Goal: Find specific page/section: Find specific page/section

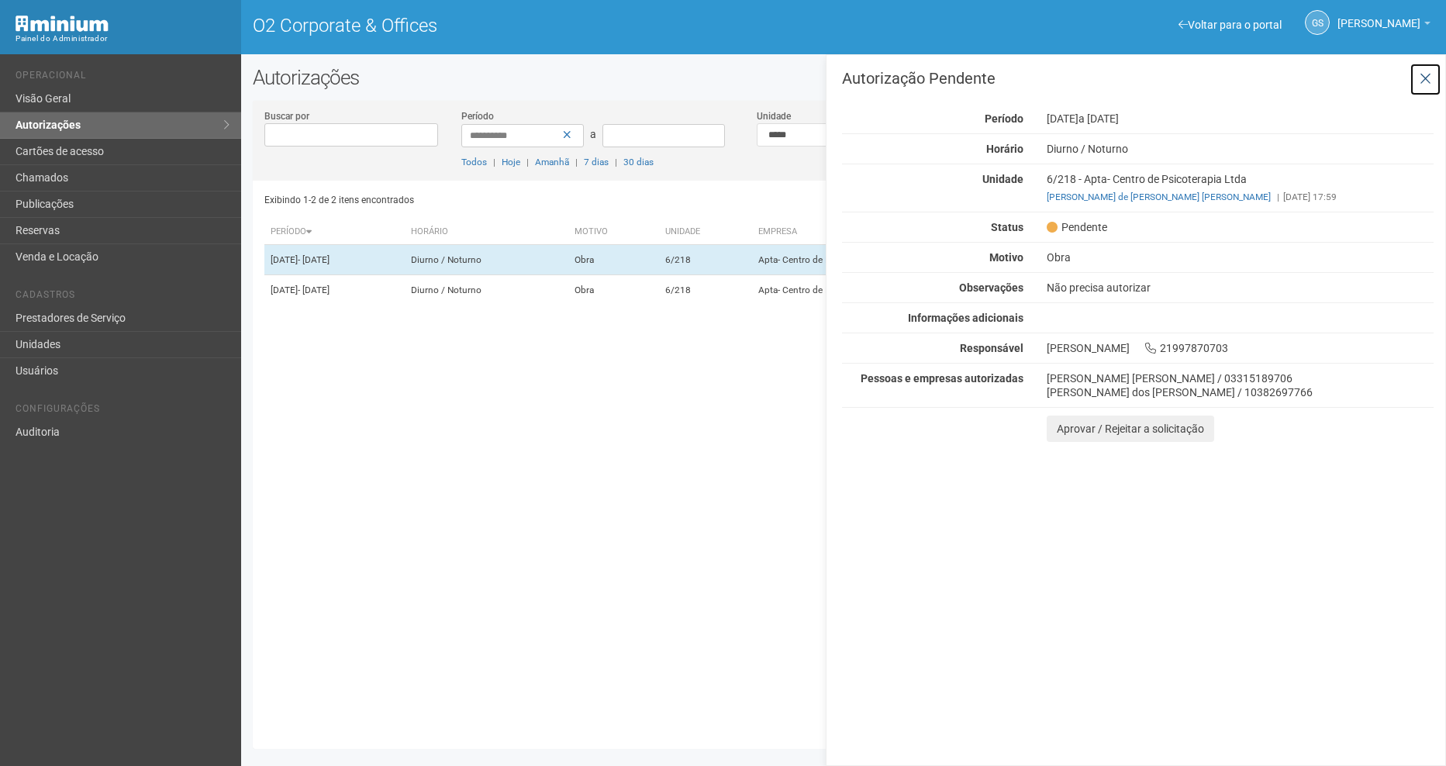
click at [1439, 77] on button at bounding box center [1426, 79] width 32 height 33
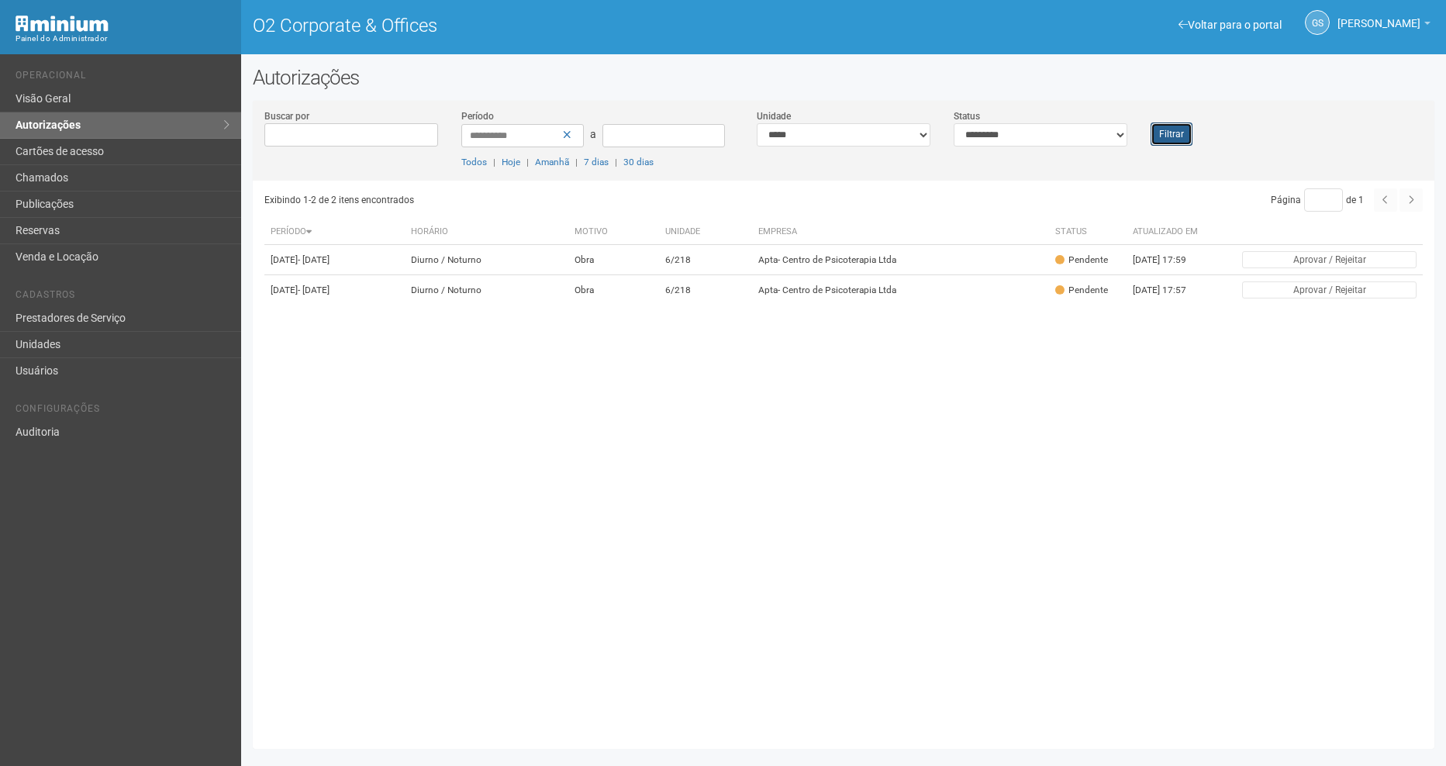
click at [1191, 131] on button "Filtrar" at bounding box center [1172, 134] width 42 height 23
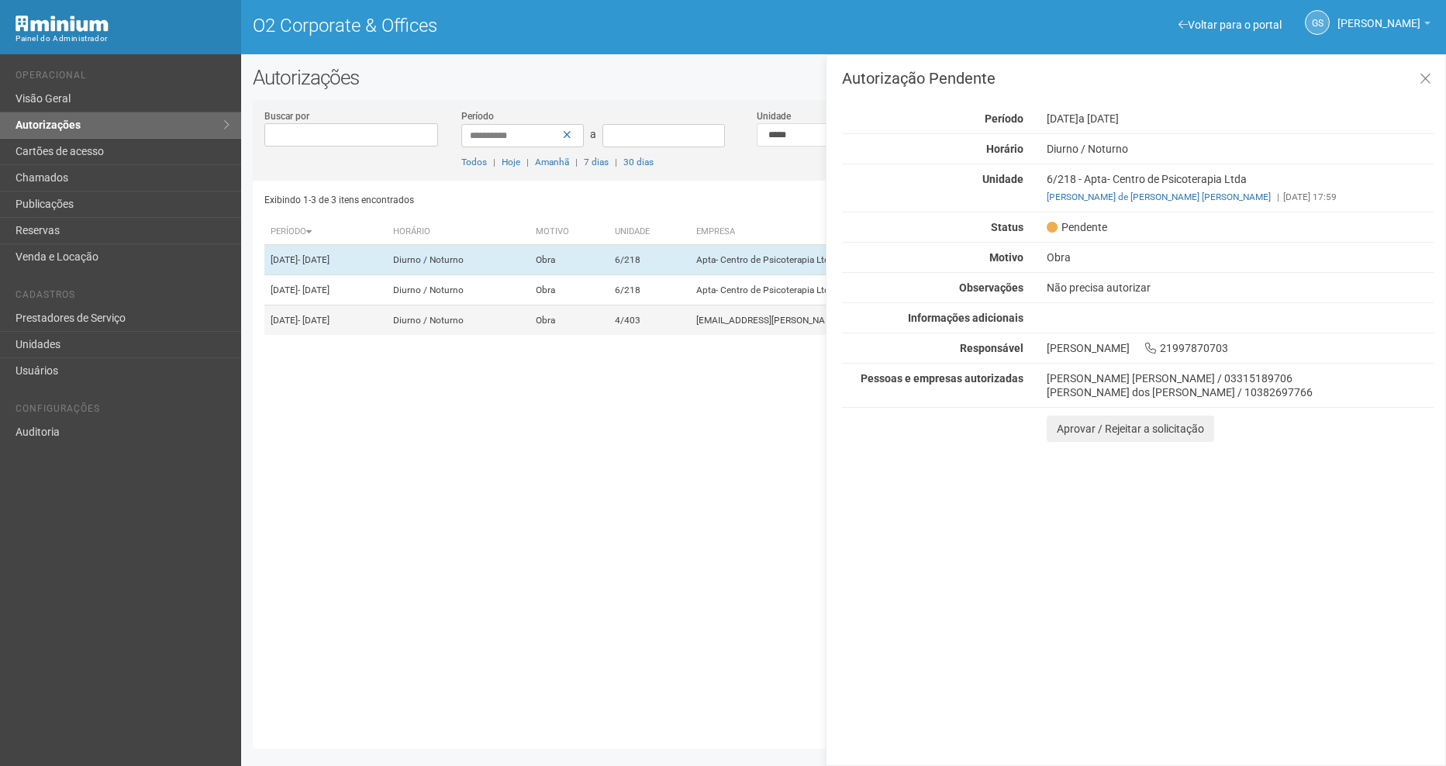
click at [690, 336] on td "4/403" at bounding box center [649, 321] width 81 height 30
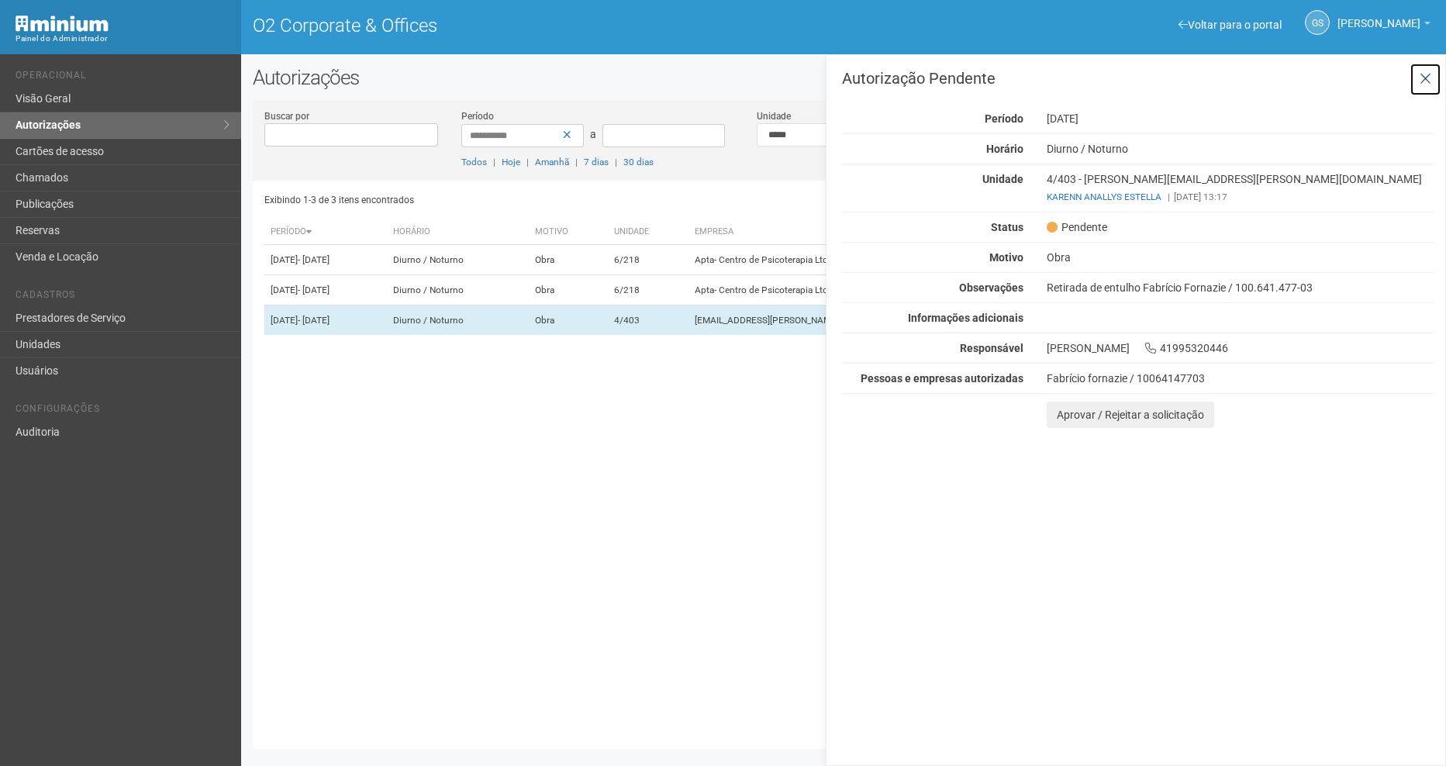
click at [1424, 88] on button at bounding box center [1426, 79] width 32 height 33
click at [1424, 88] on div "**********" at bounding box center [843, 411] width 1205 height 691
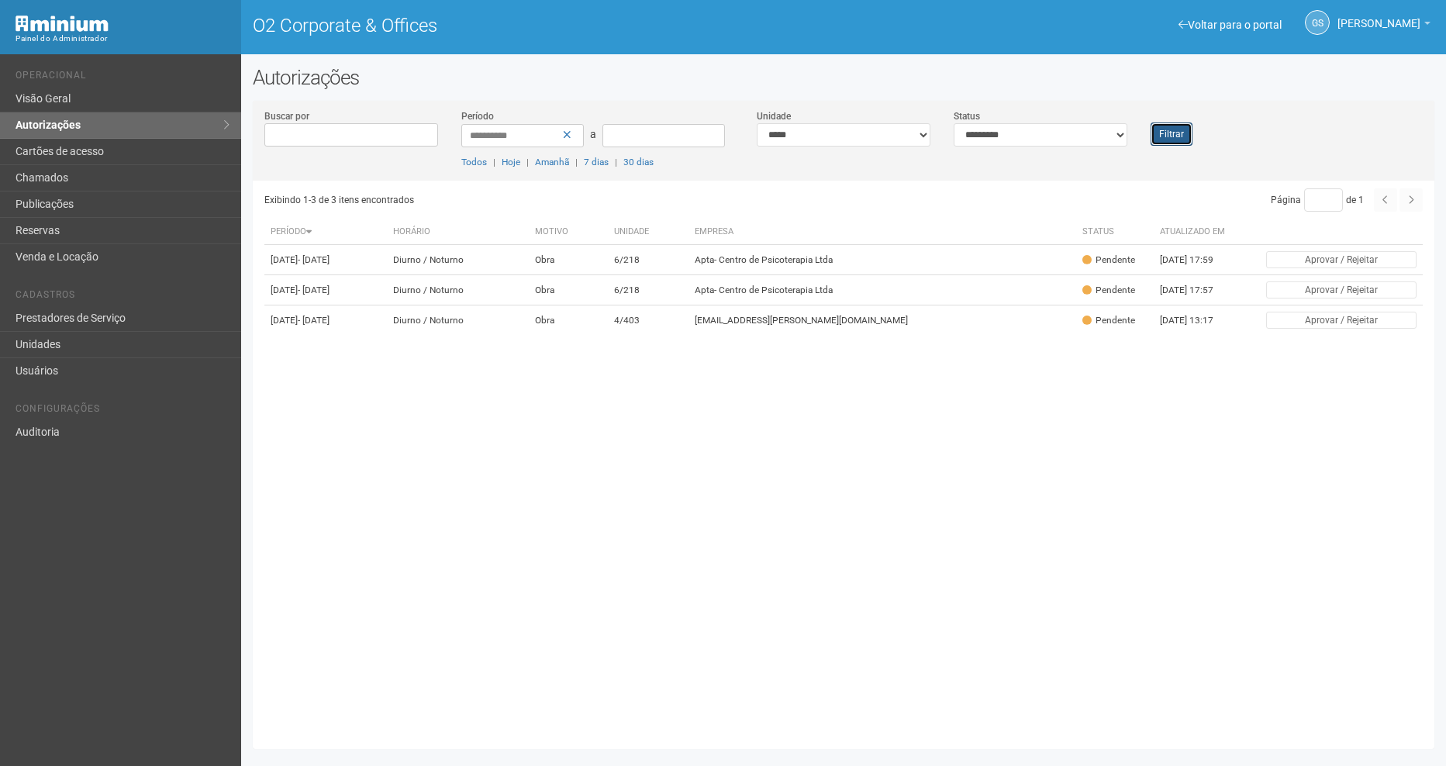
click at [1180, 128] on button "Filtrar" at bounding box center [1172, 134] width 42 height 23
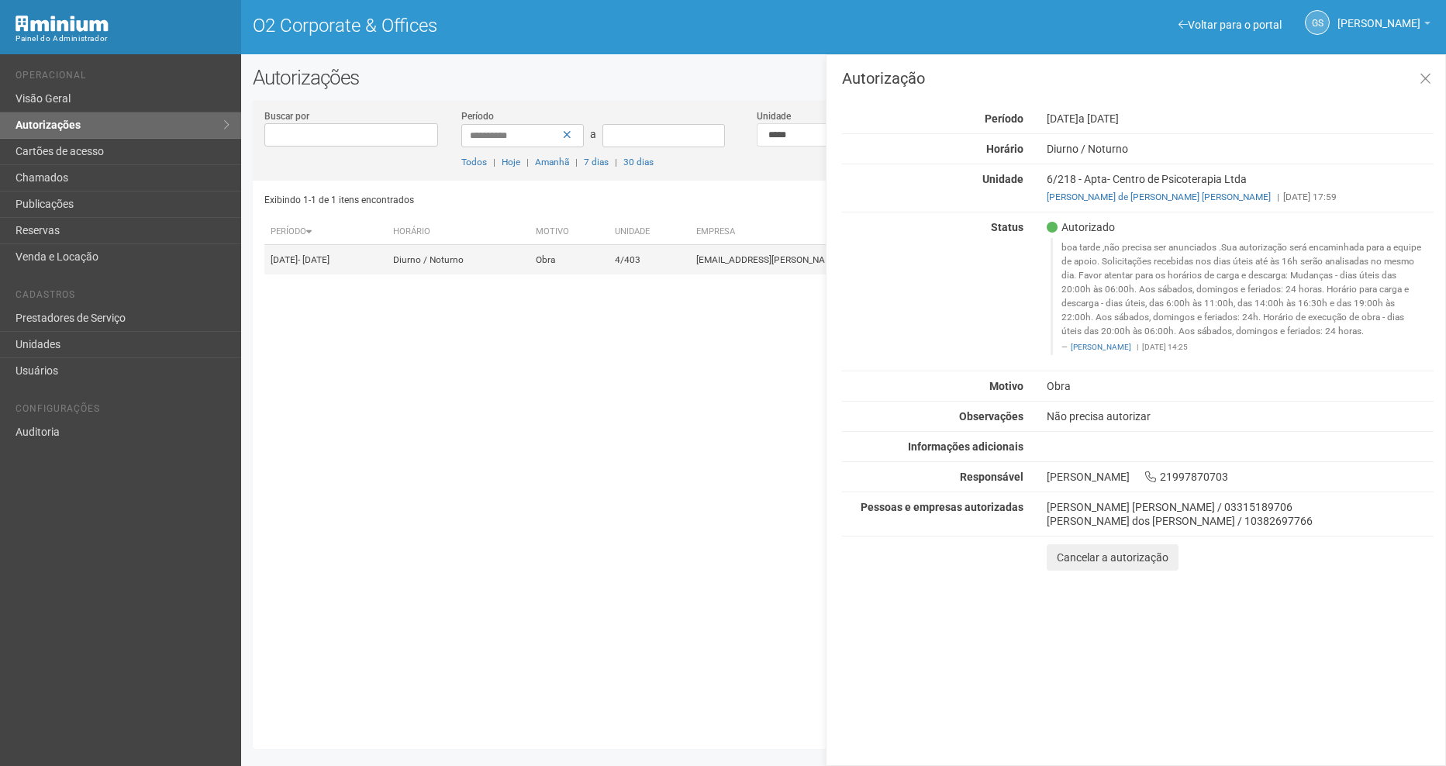
click at [690, 264] on td "4/403" at bounding box center [649, 260] width 81 height 30
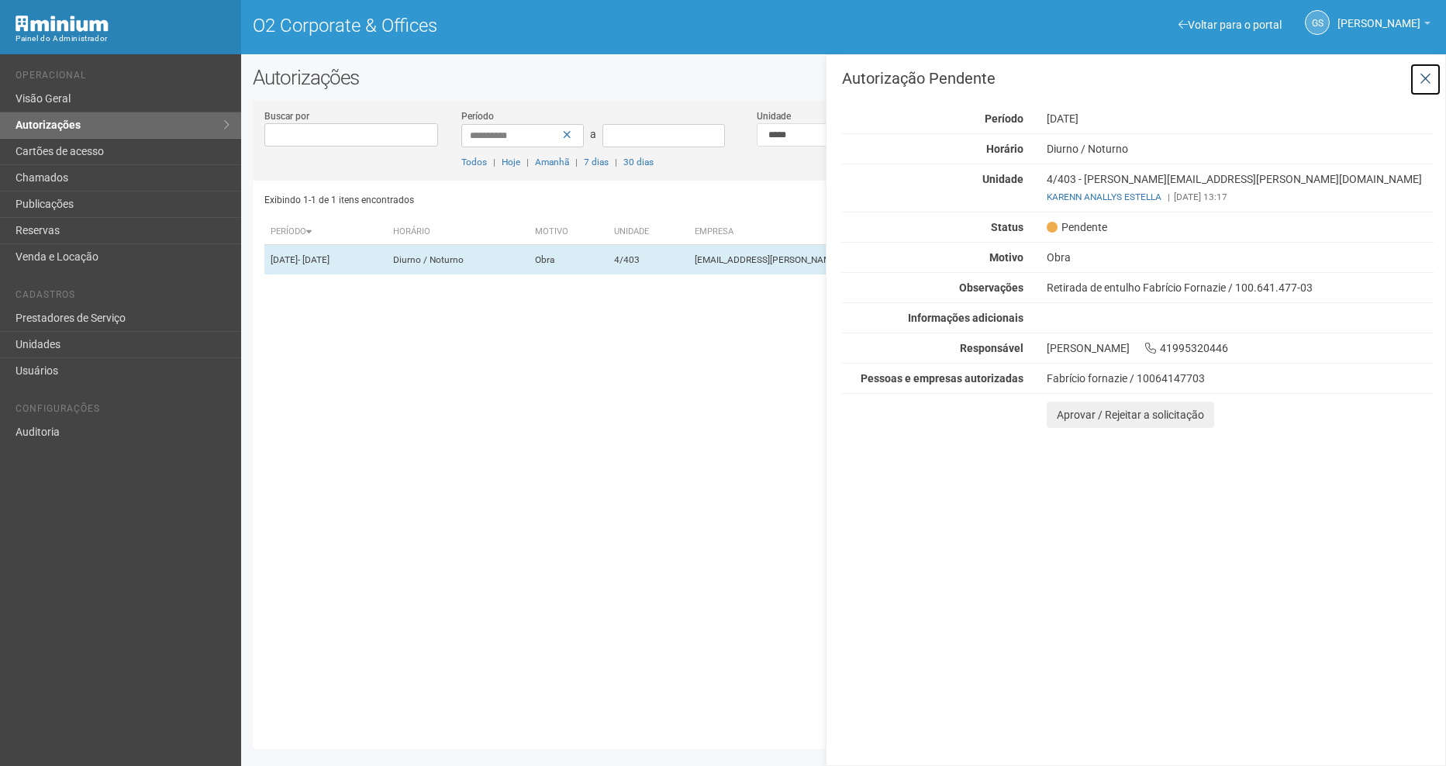
click at [1429, 75] on icon at bounding box center [1426, 79] width 12 height 16
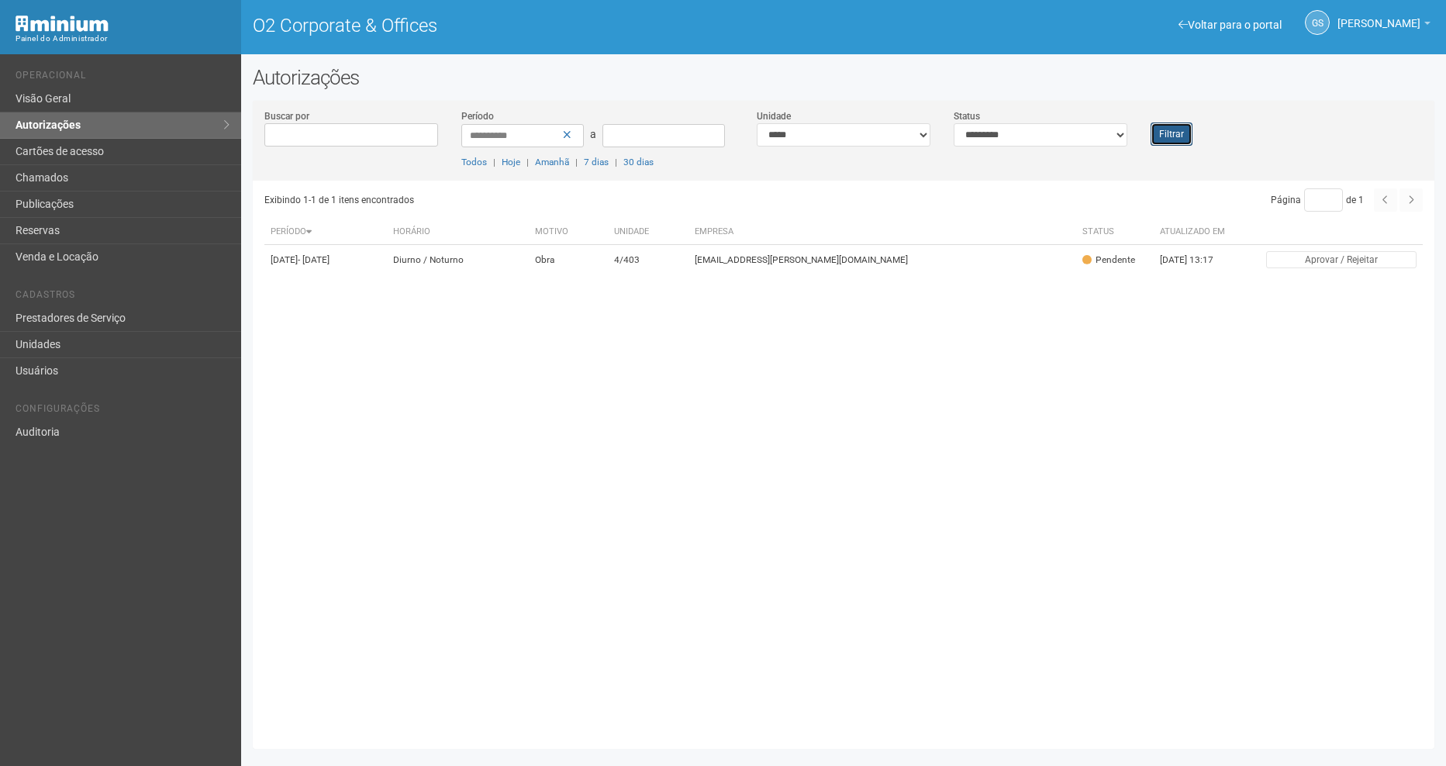
click at [1163, 126] on button "Filtrar" at bounding box center [1172, 134] width 42 height 23
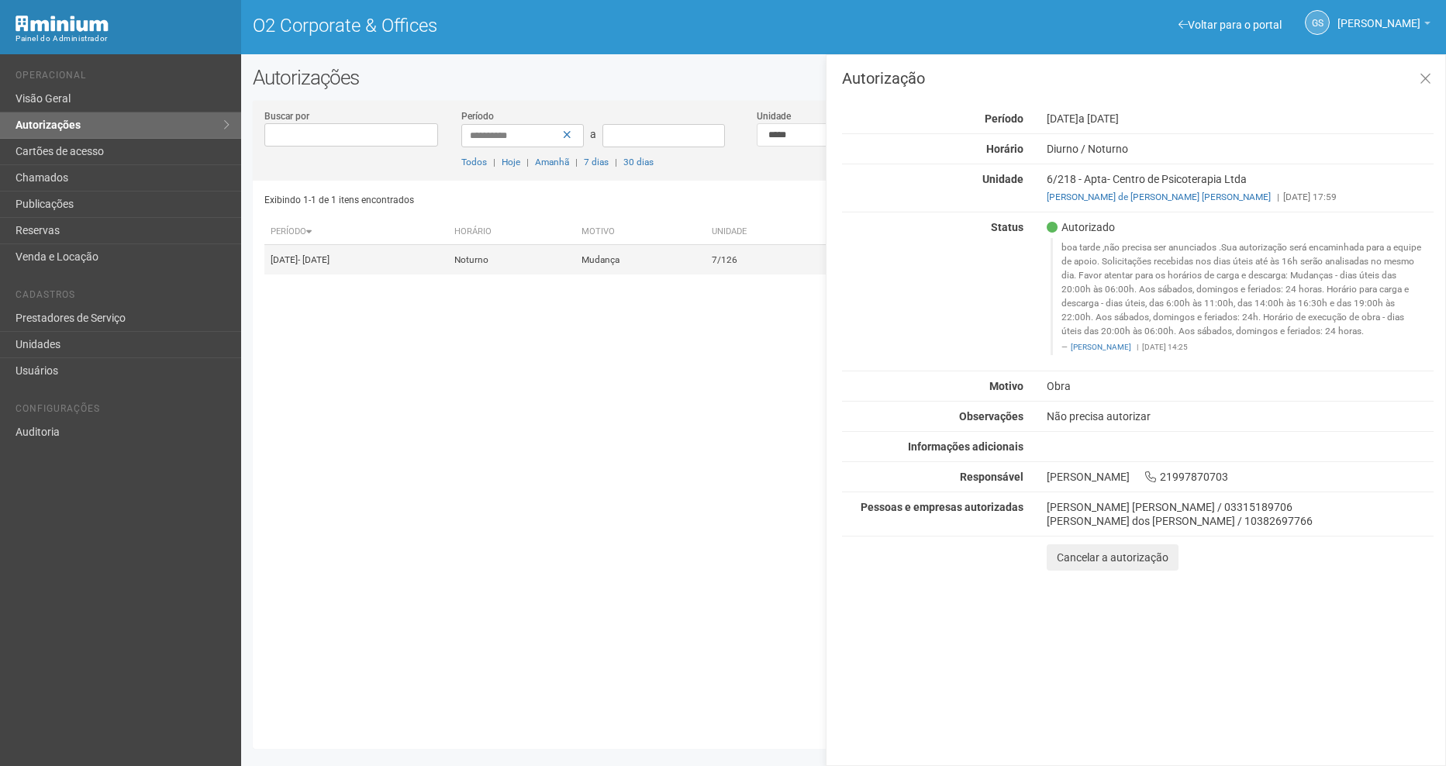
click at [705, 269] on td "Mudança" at bounding box center [640, 260] width 130 height 30
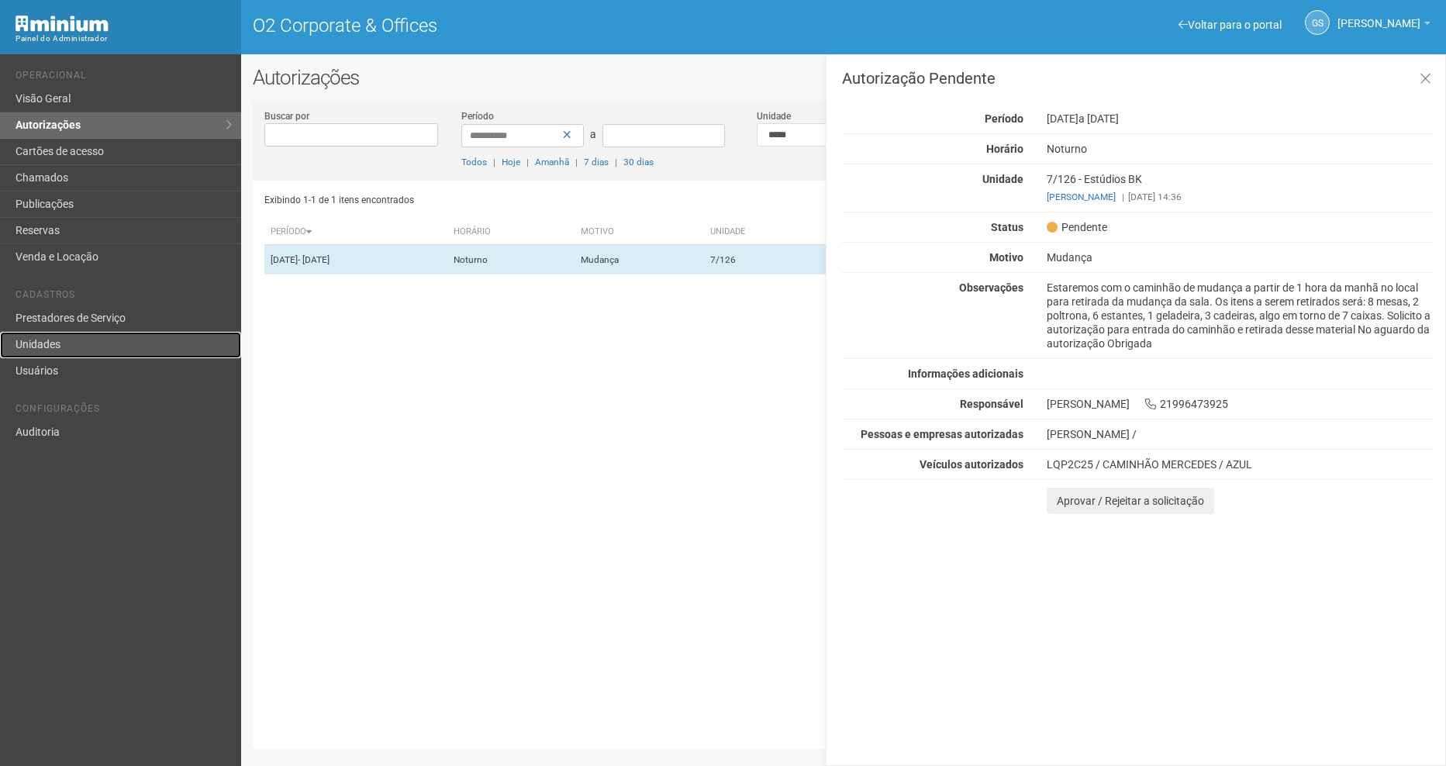
click at [67, 337] on link "Unidades" at bounding box center [120, 345] width 241 height 26
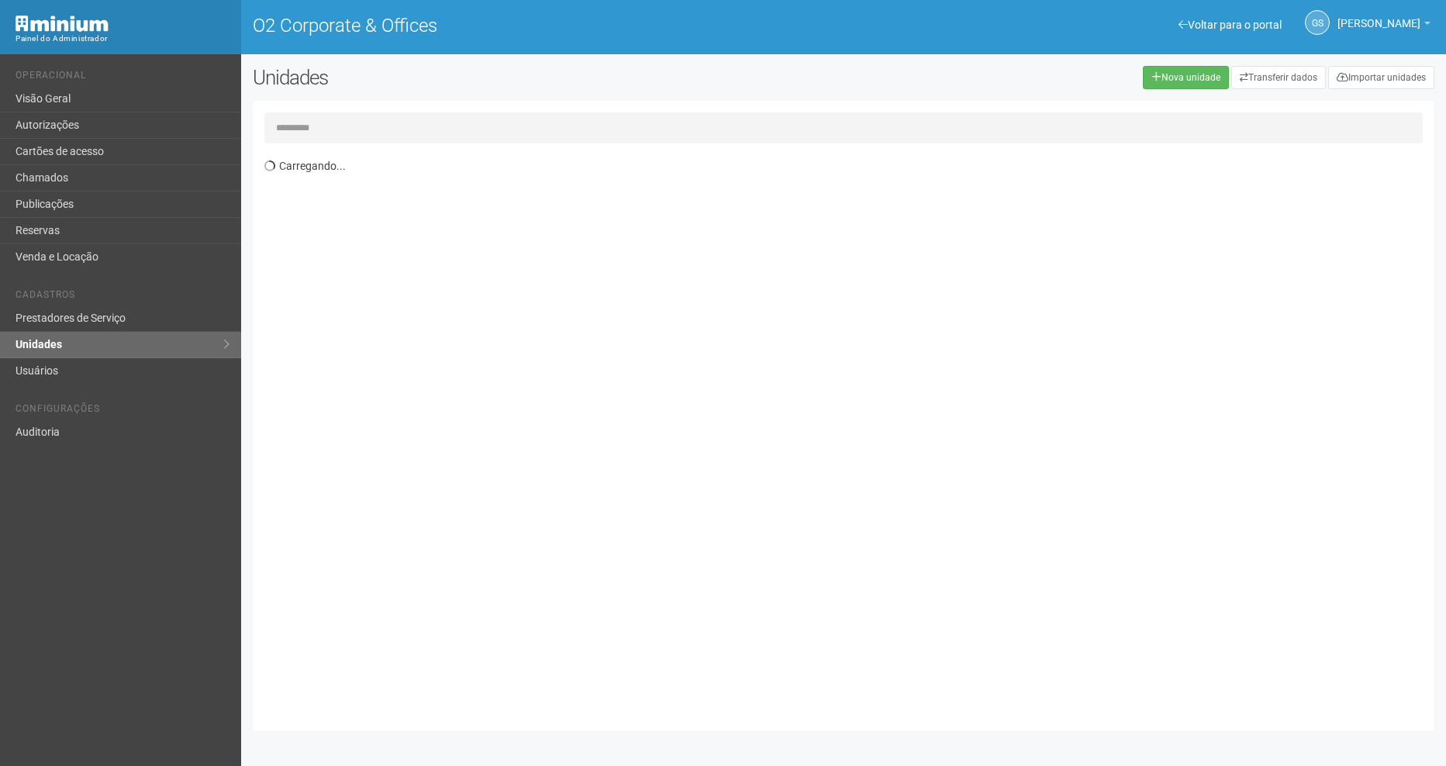
click at [317, 136] on input "text" at bounding box center [843, 127] width 1159 height 31
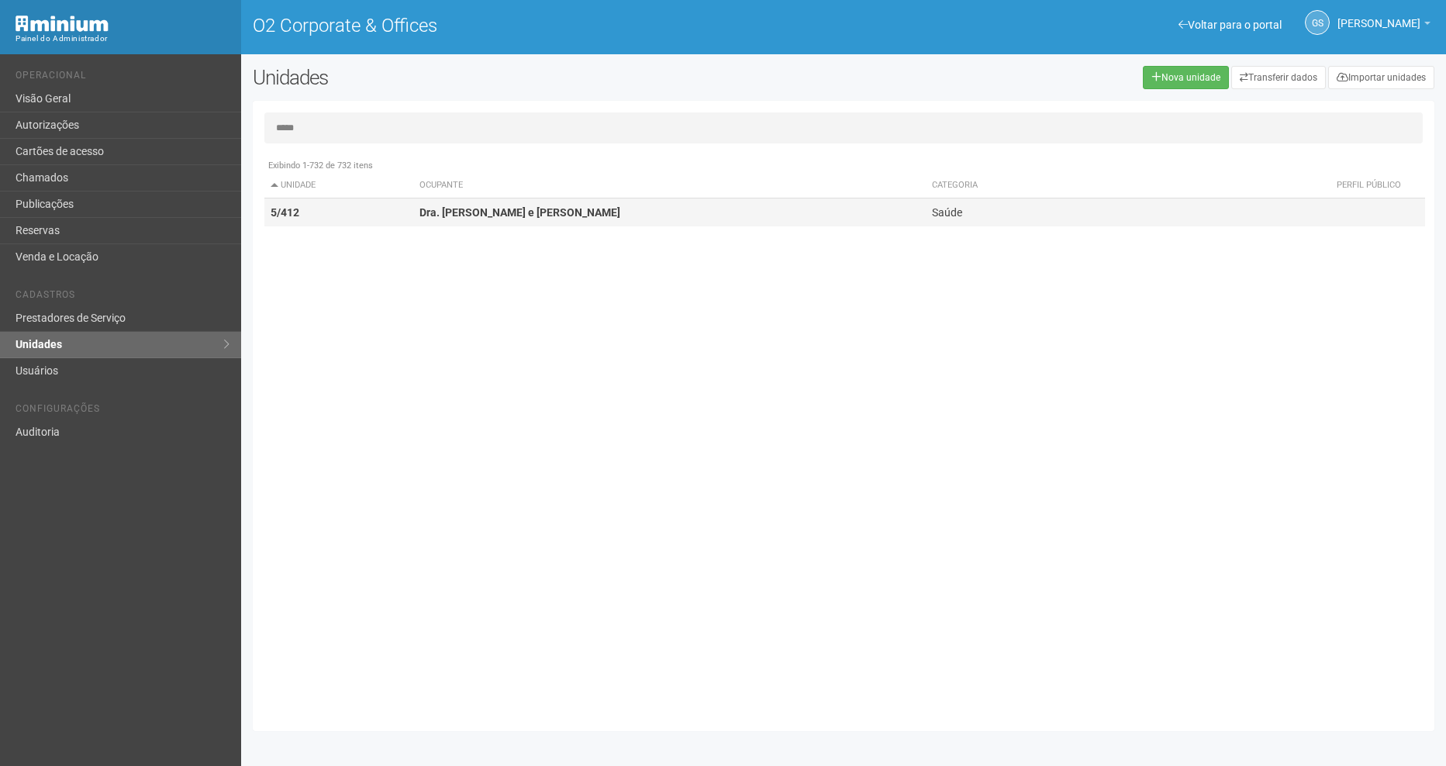
type input "*****"
click at [306, 203] on td "5/412" at bounding box center [339, 213] width 150 height 29
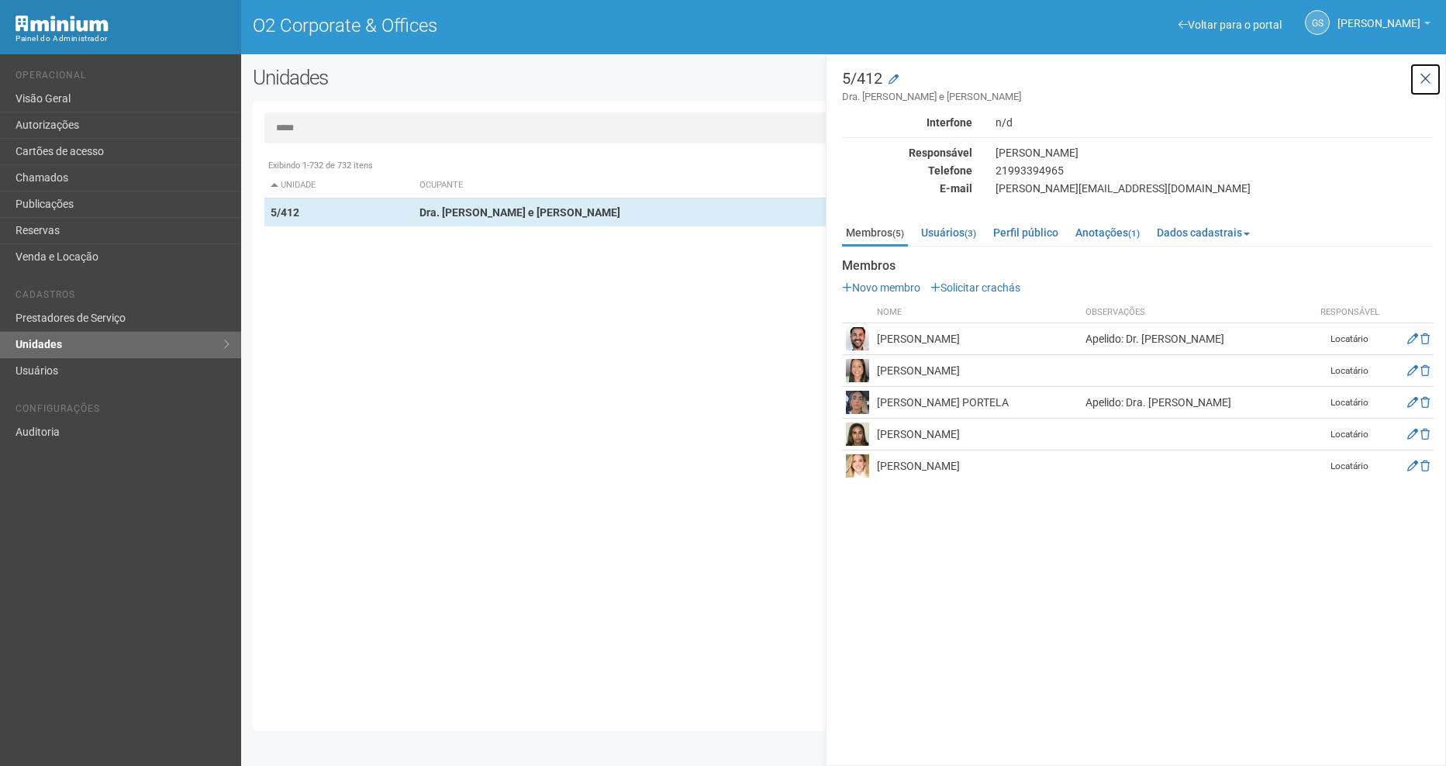
click at [1429, 81] on icon at bounding box center [1426, 79] width 12 height 16
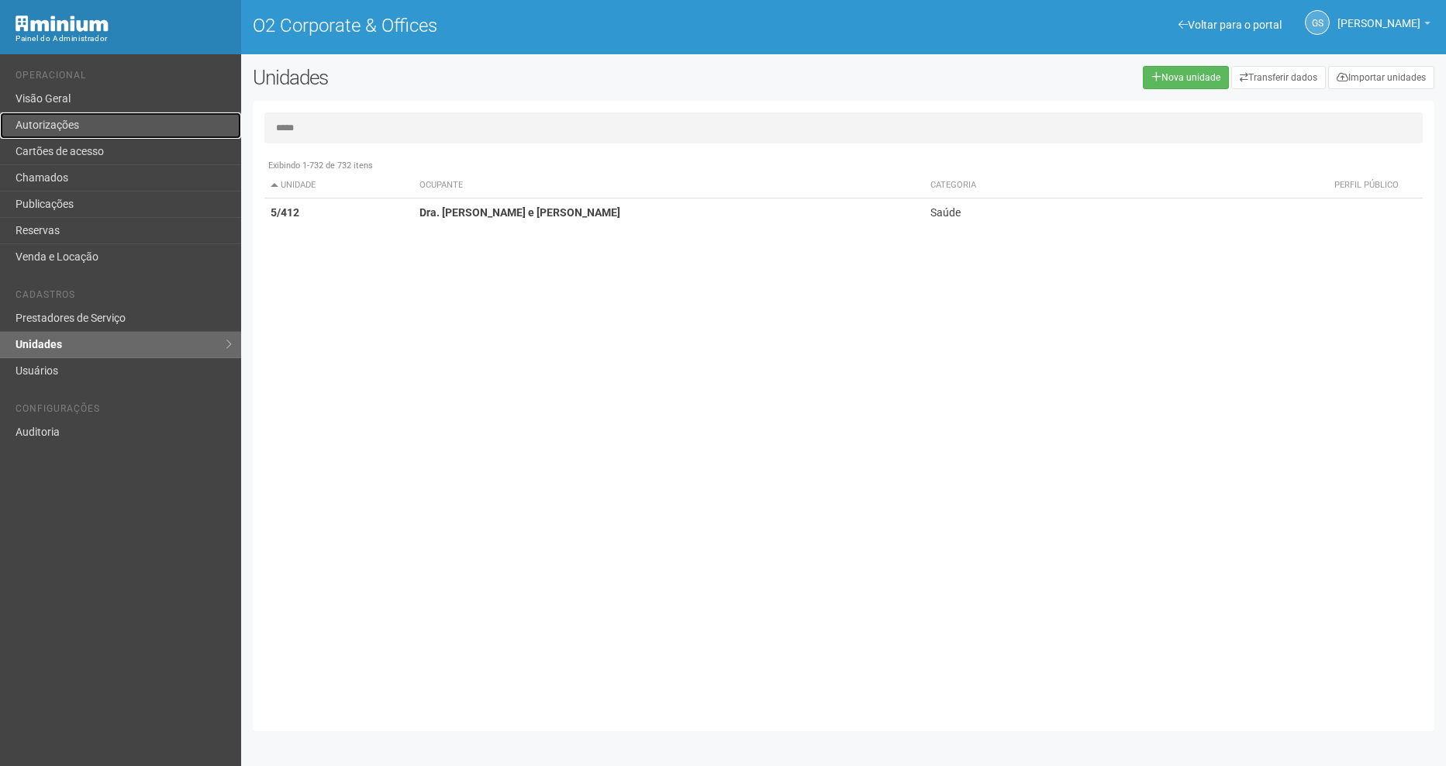
click at [130, 125] on link "Autorizações" at bounding box center [120, 125] width 241 height 26
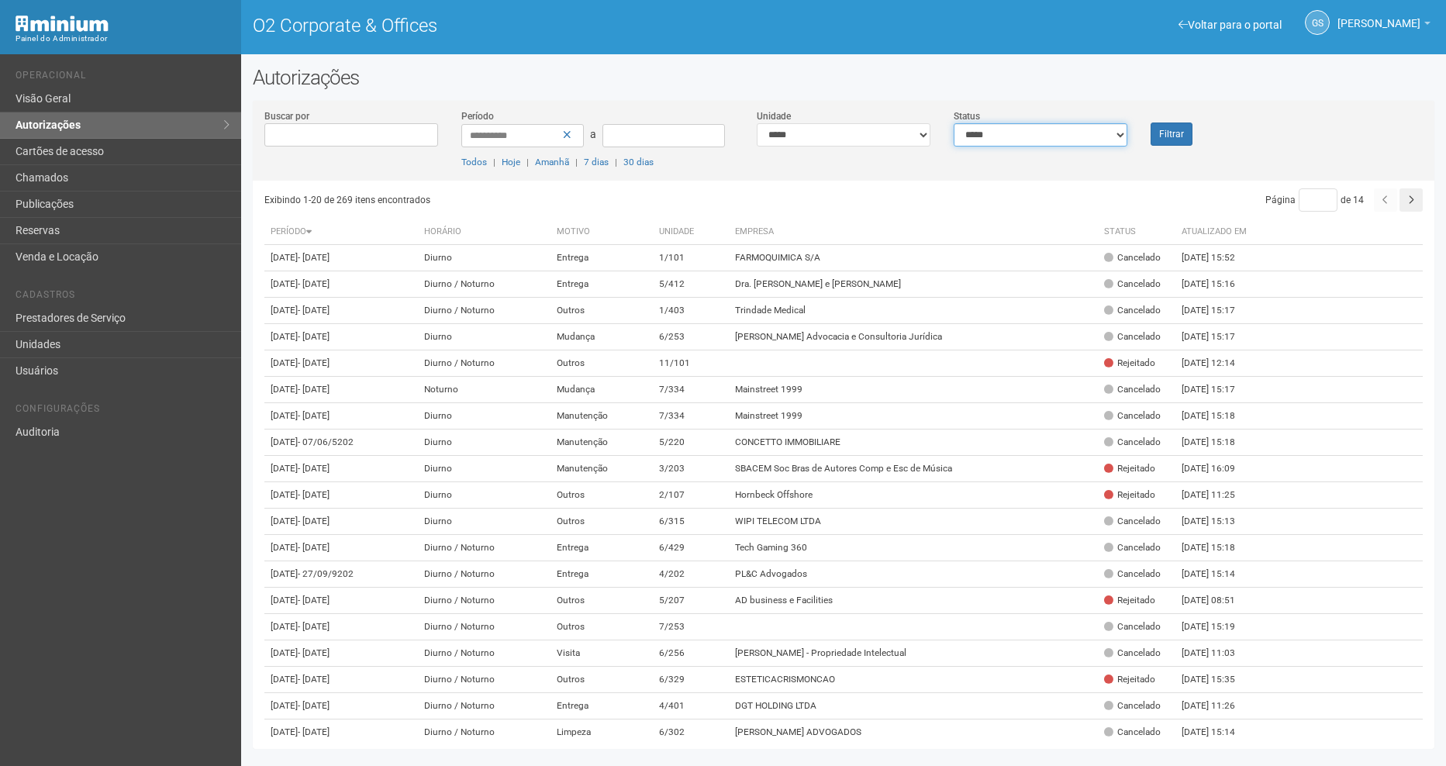
click at [983, 136] on select "**********" at bounding box center [1041, 134] width 174 height 23
select select "*"
click at [954, 123] on select "**********" at bounding box center [1041, 134] width 174 height 23
click at [1179, 130] on button "Filtrar" at bounding box center [1172, 134] width 42 height 23
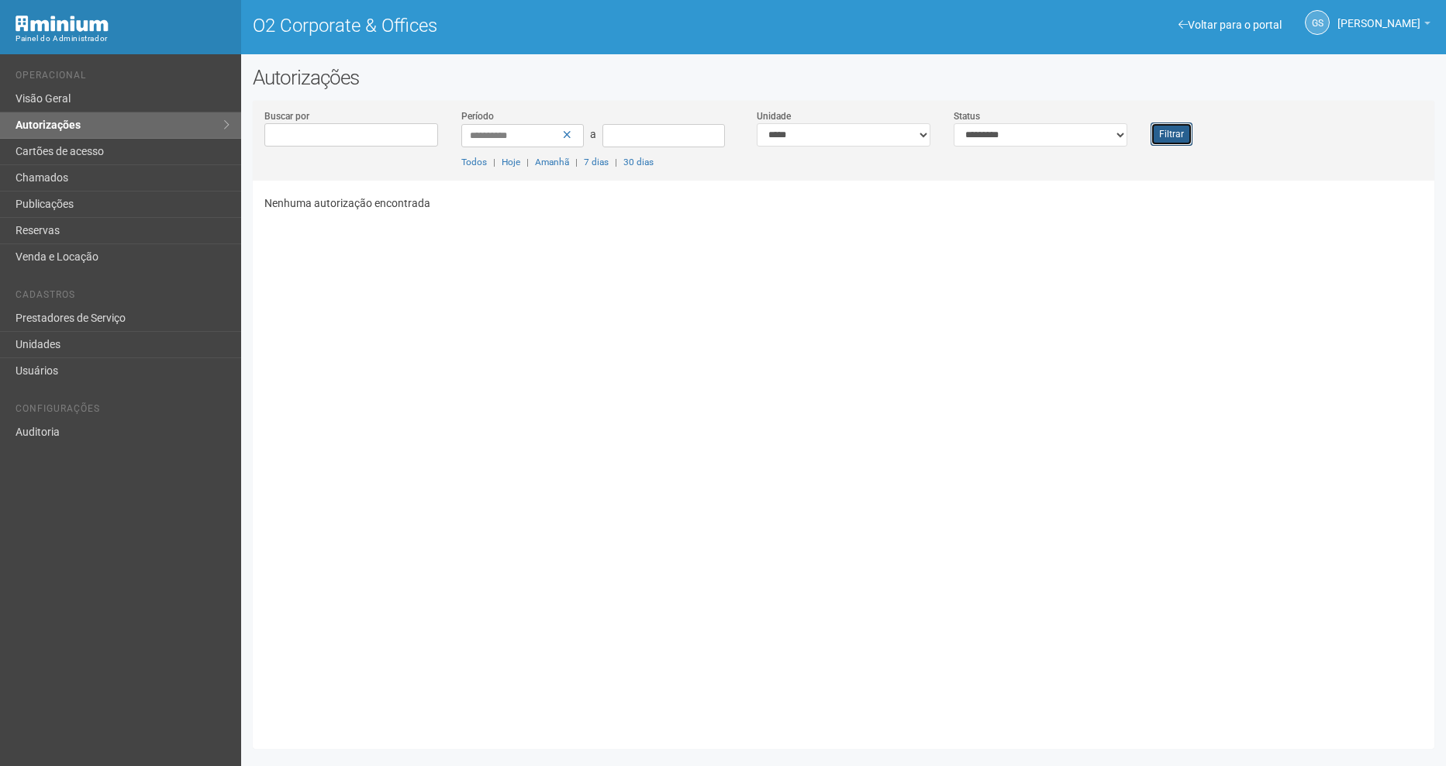
click at [1178, 136] on button "Filtrar" at bounding box center [1172, 134] width 42 height 23
click at [1177, 129] on button "Filtrar" at bounding box center [1172, 134] width 42 height 23
click at [57, 166] on link "Chamados" at bounding box center [120, 178] width 241 height 26
